Goal: Information Seeking & Learning: Learn about a topic

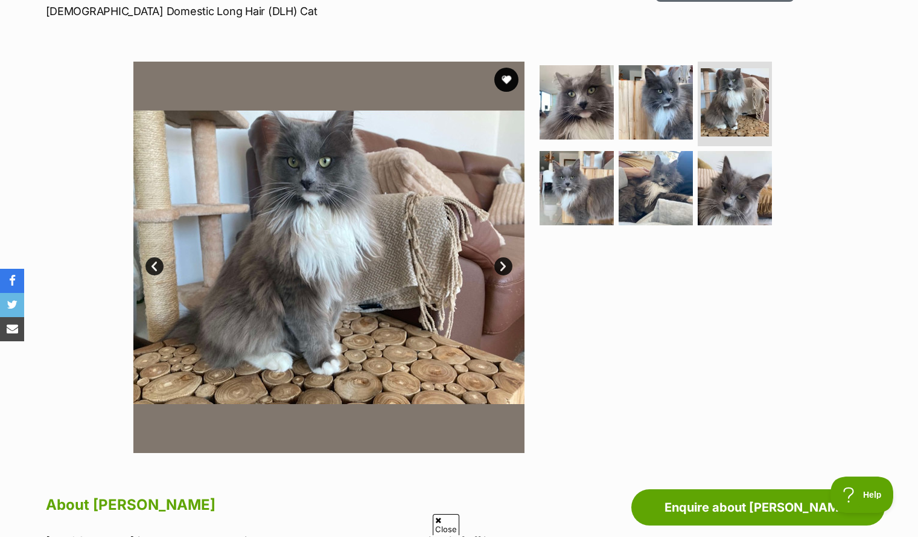
click at [510, 263] on link "Next" at bounding box center [503, 266] width 18 height 18
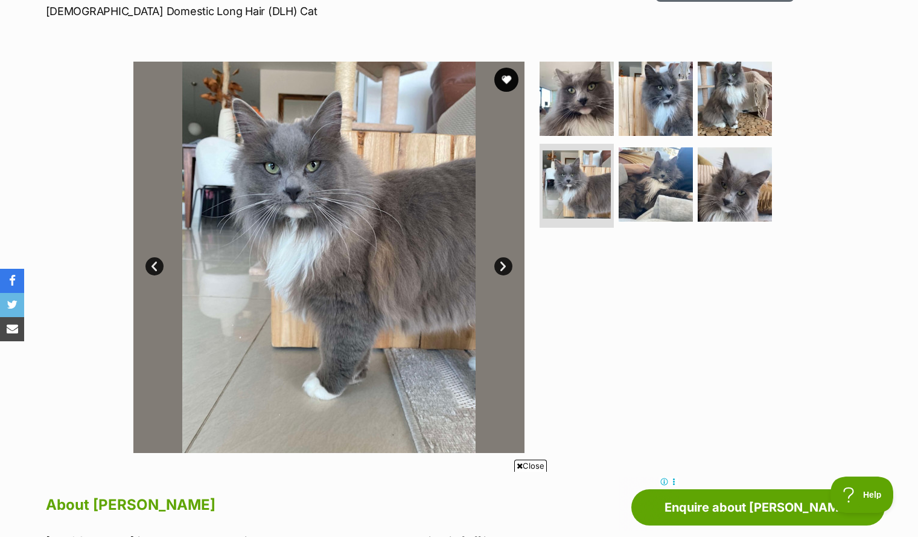
click at [157, 264] on link "Prev" at bounding box center [154, 266] width 18 height 18
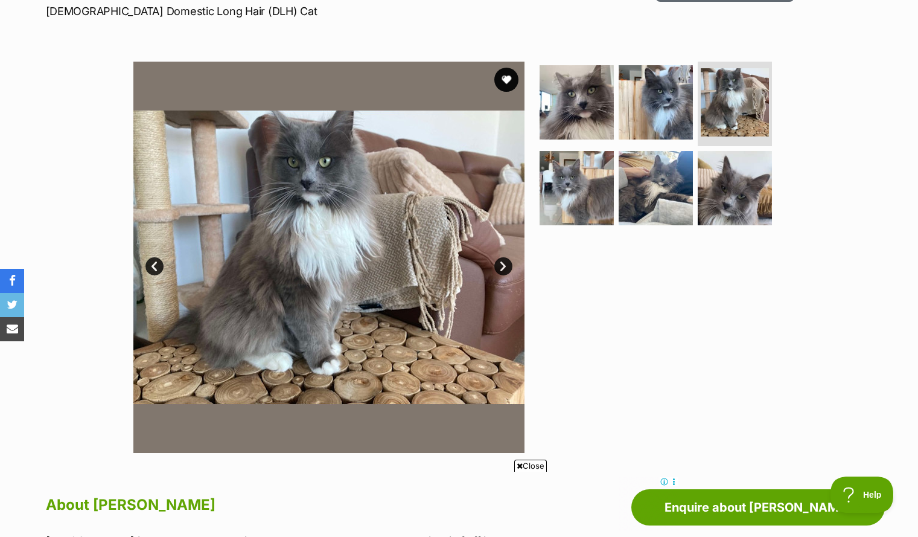
click at [499, 260] on link "Next" at bounding box center [503, 266] width 18 height 18
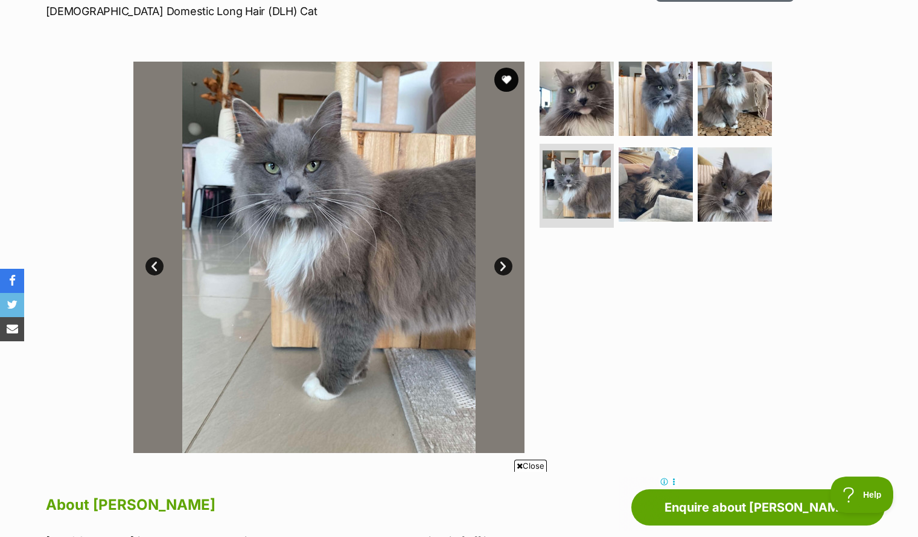
click at [499, 260] on link "Next" at bounding box center [503, 266] width 18 height 18
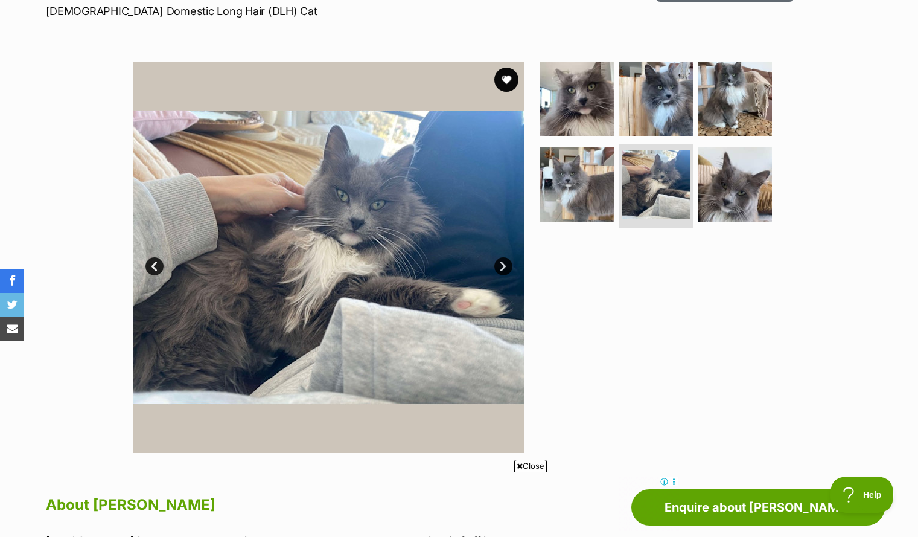
click at [500, 260] on link "Next" at bounding box center [503, 266] width 18 height 18
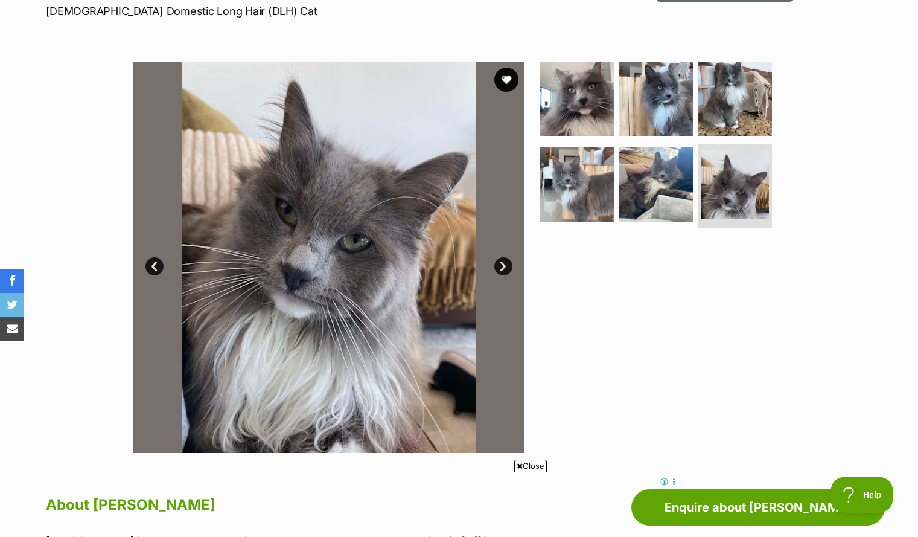
click at [500, 260] on link "Next" at bounding box center [503, 266] width 18 height 18
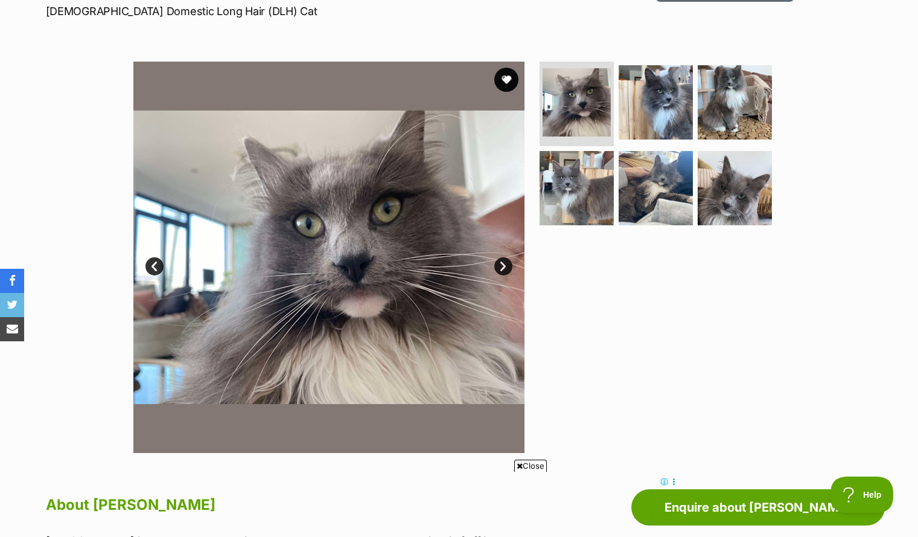
click at [502, 267] on link "Next" at bounding box center [503, 266] width 18 height 18
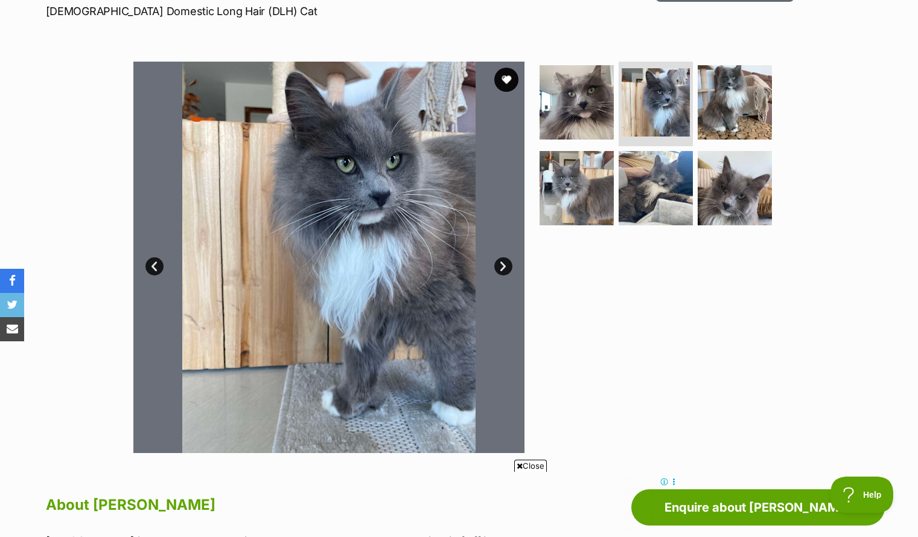
click at [502, 267] on link "Next" at bounding box center [503, 266] width 18 height 18
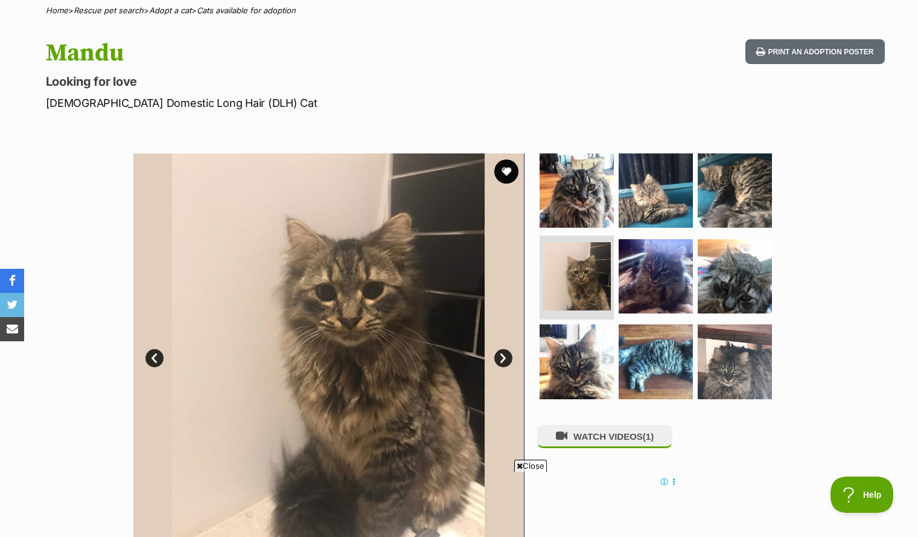
scroll to position [94, 0]
